Goal: Find specific page/section: Locate a particular part of the current website

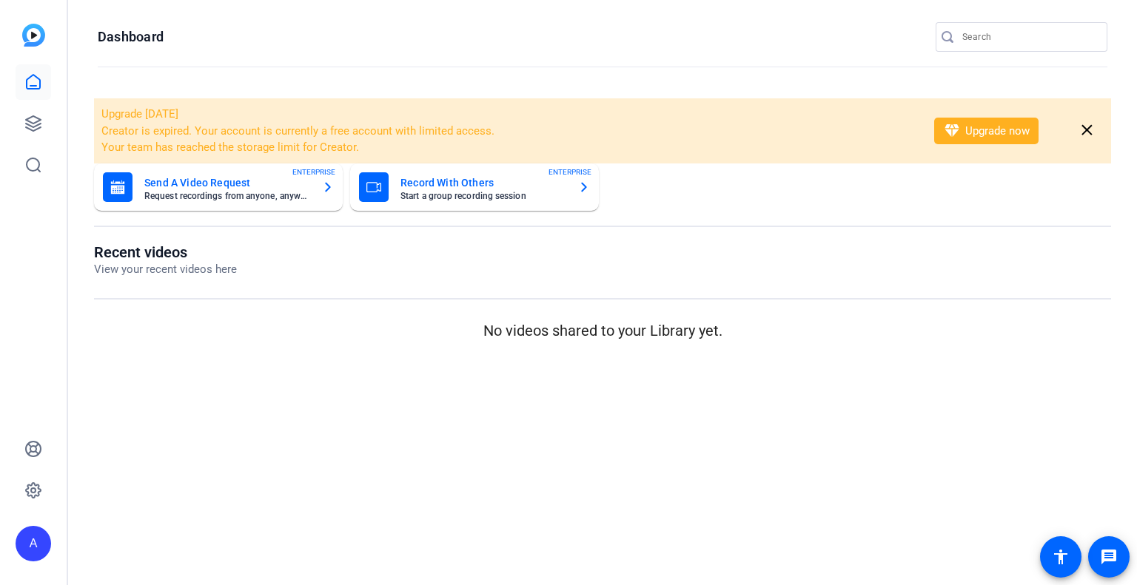
click at [981, 47] on div at bounding box center [1028, 37] width 133 height 30
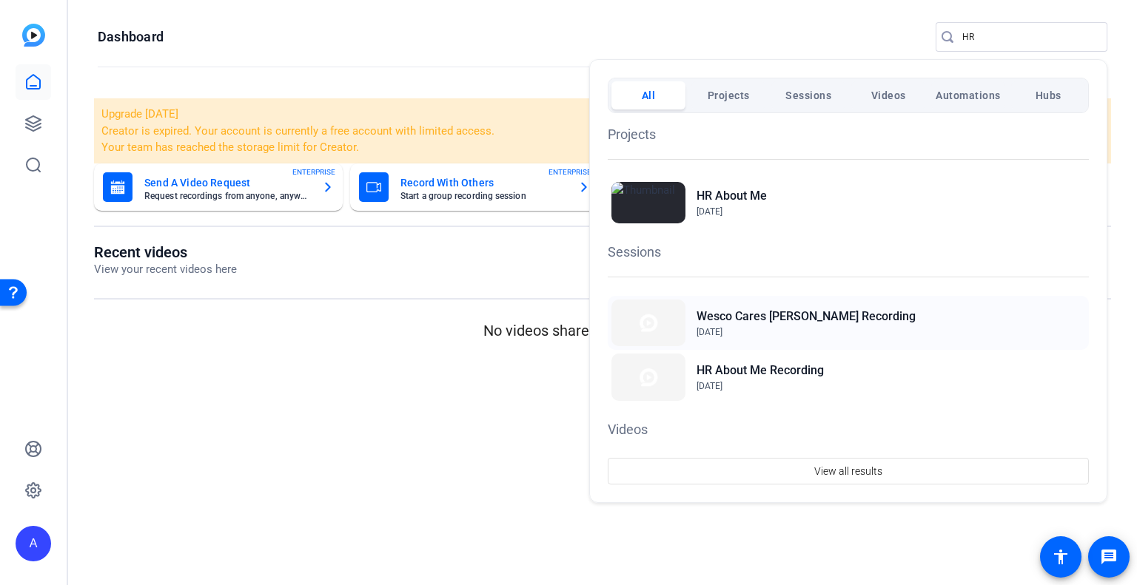
click at [756, 315] on h2 "Wesco Cares Chris Recording" at bounding box center [805, 317] width 219 height 18
click at [719, 371] on h2 "HR About Me Recording" at bounding box center [759, 371] width 127 height 18
click at [0, 0] on div "HR About Me Aug 28, 2023" at bounding box center [0, 0] width 0 height 0
drag, startPoint x: 989, startPoint y: 35, endPoint x: 876, endPoint y: 30, distance: 113.3
click at [0, 0] on div at bounding box center [0, 0] width 0 height 0
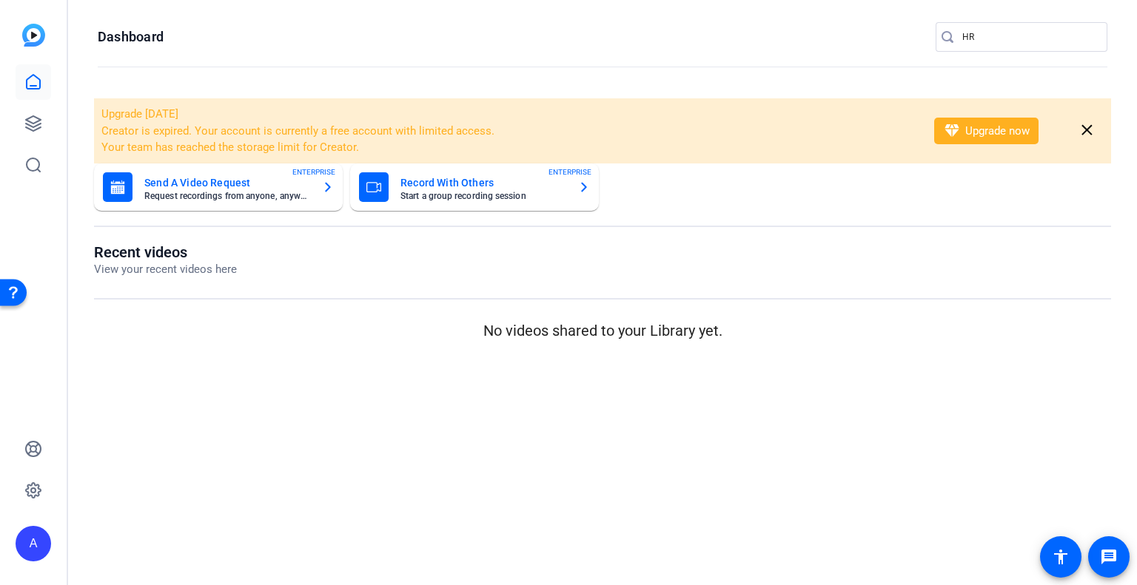
click at [989, 36] on input "HR" at bounding box center [1028, 37] width 133 height 18
drag, startPoint x: 991, startPoint y: 37, endPoint x: 918, endPoint y: 34, distance: 73.3
click at [918, 34] on openreel-page-title "Dashboard HR" at bounding box center [602, 37] width 1009 height 30
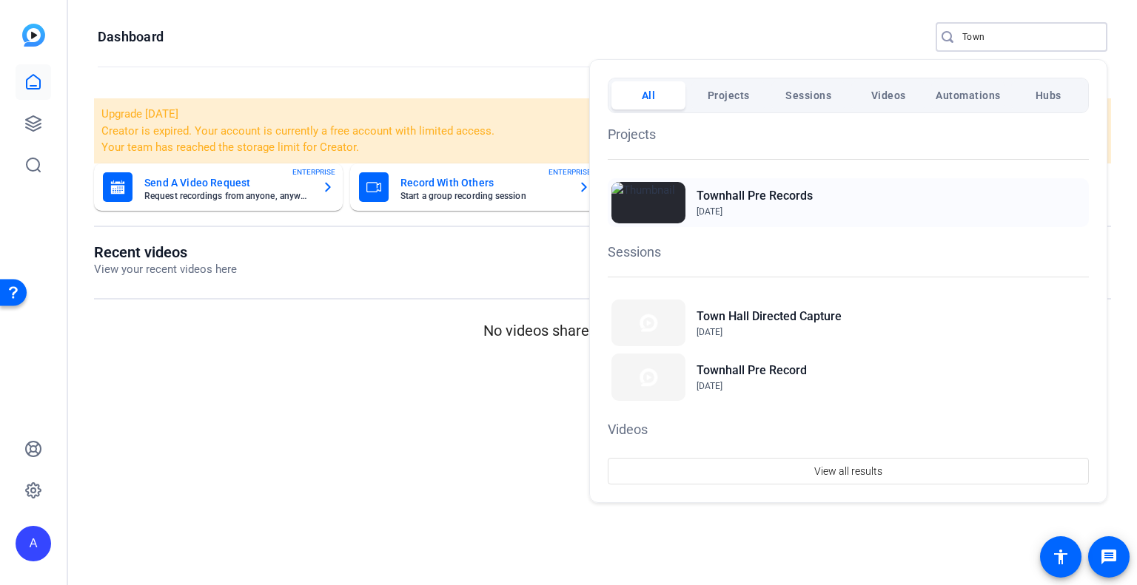
type input "Town"
click at [716, 193] on h2 "Townhall Pre Records" at bounding box center [754, 196] width 116 height 18
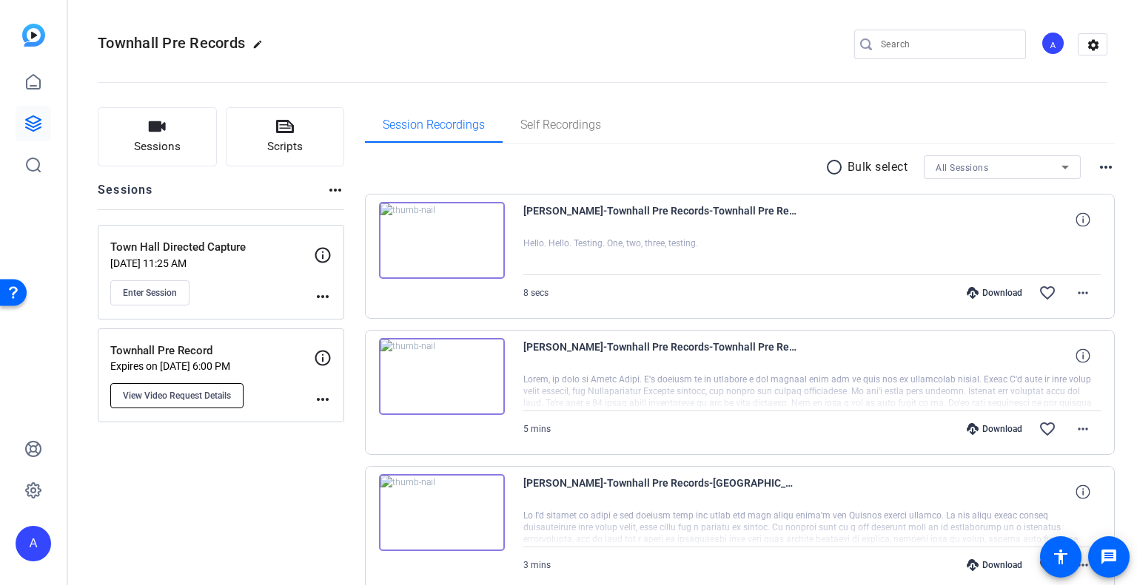
click at [167, 398] on span "View Video Request Details" at bounding box center [177, 396] width 108 height 12
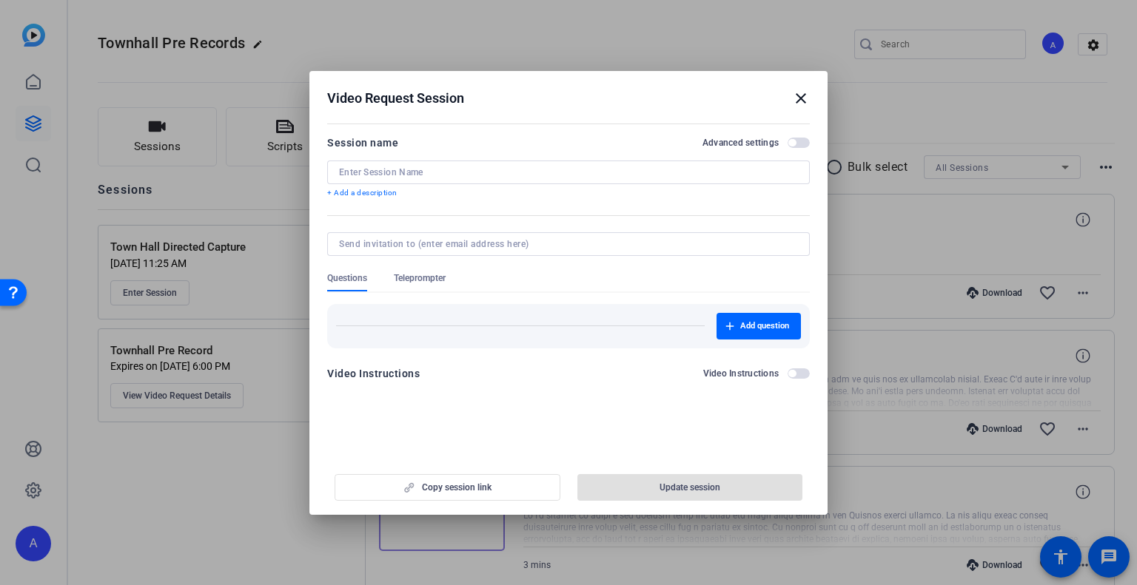
type input "Townhall Pre Record"
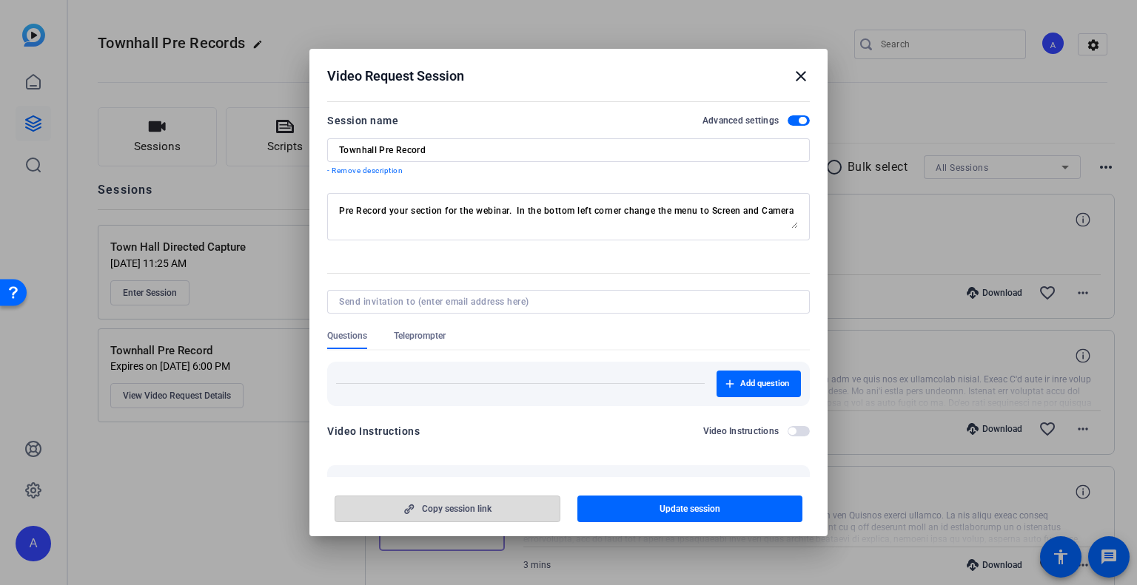
click at [422, 508] on span "Copy session link" at bounding box center [457, 509] width 70 height 12
click at [798, 78] on mat-icon "close" at bounding box center [801, 76] width 18 height 18
